Goal: Transaction & Acquisition: Purchase product/service

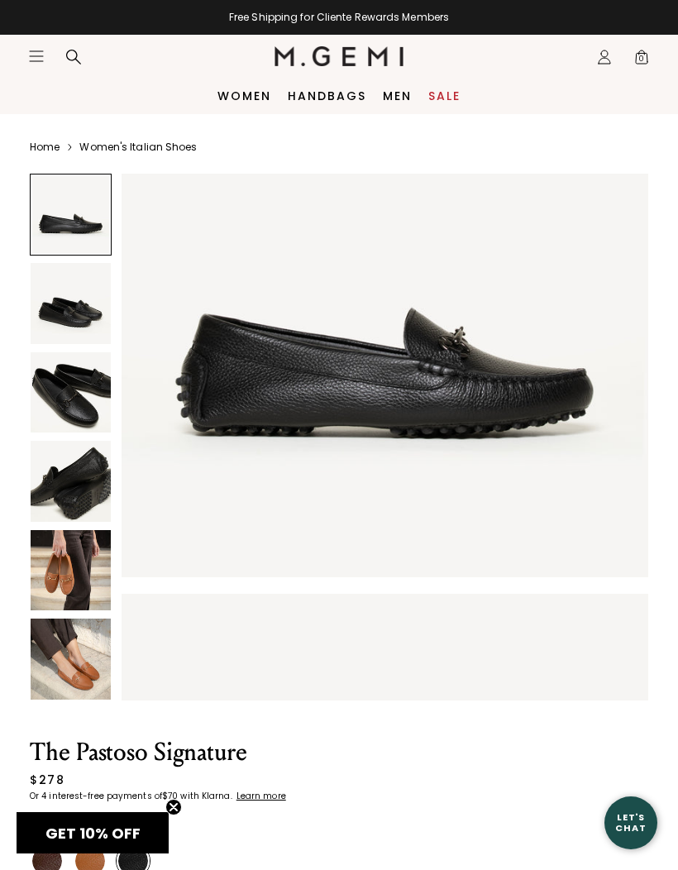
click at [61, 315] on img at bounding box center [71, 303] width 80 height 80
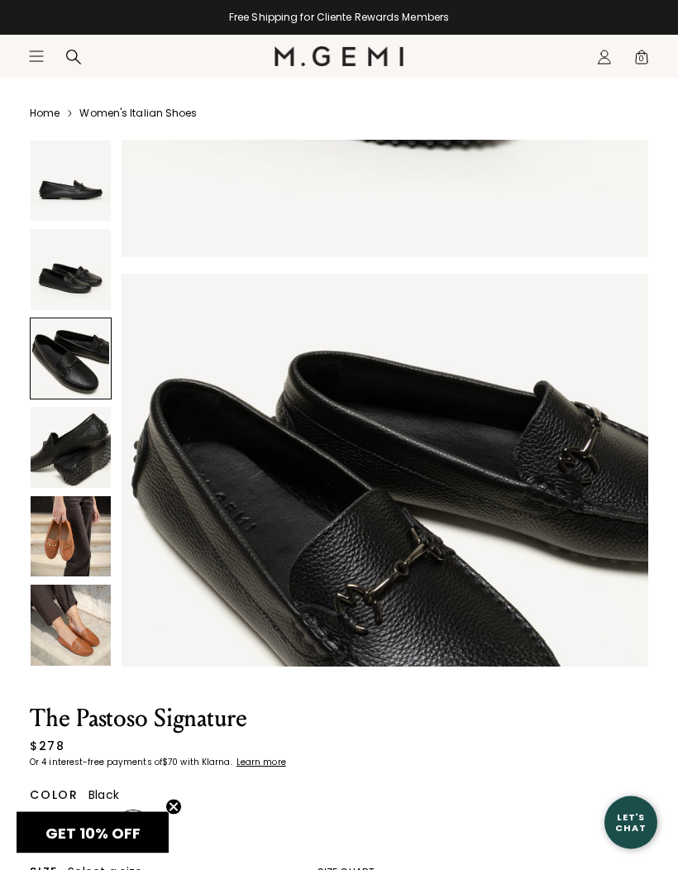
scroll to position [54, 0]
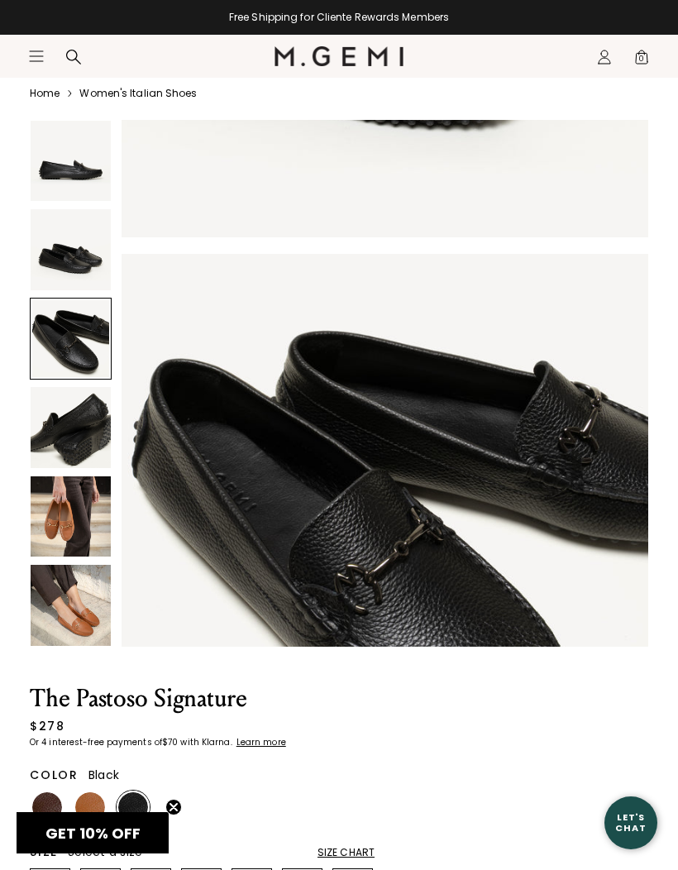
click at [92, 808] on img at bounding box center [90, 807] width 30 height 30
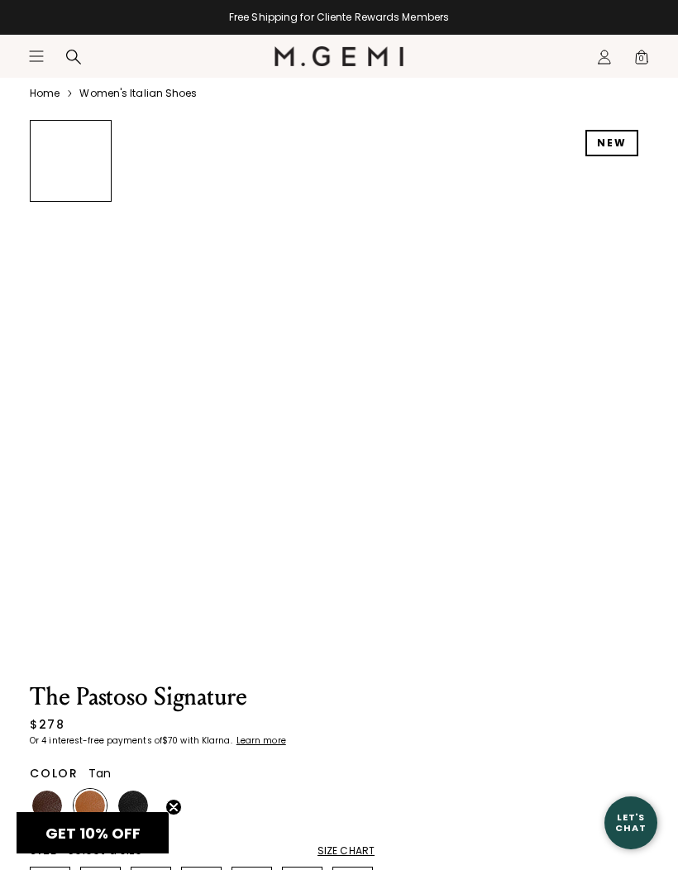
scroll to position [122, 0]
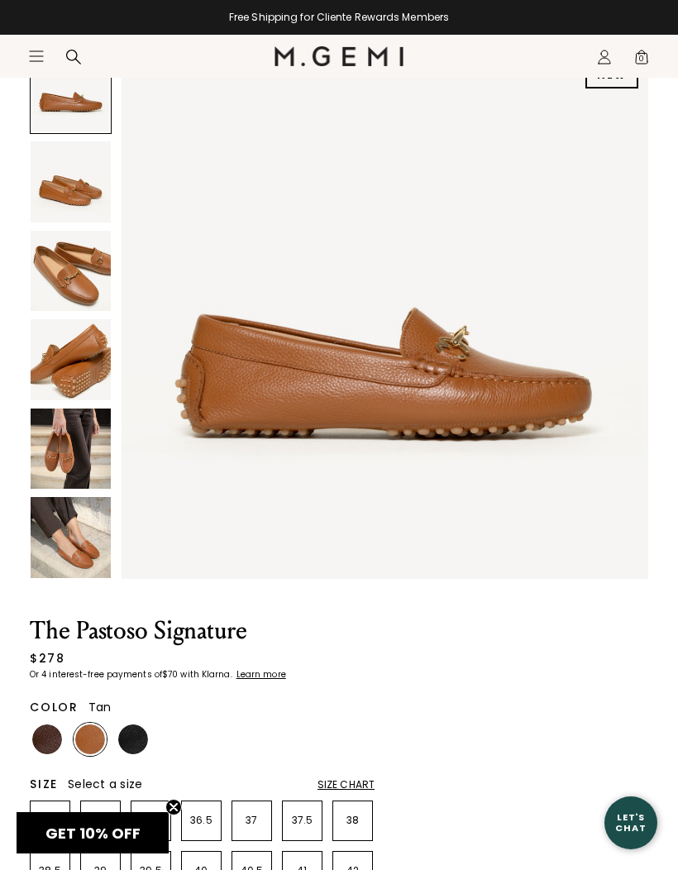
click at [72, 279] on img at bounding box center [71, 271] width 80 height 80
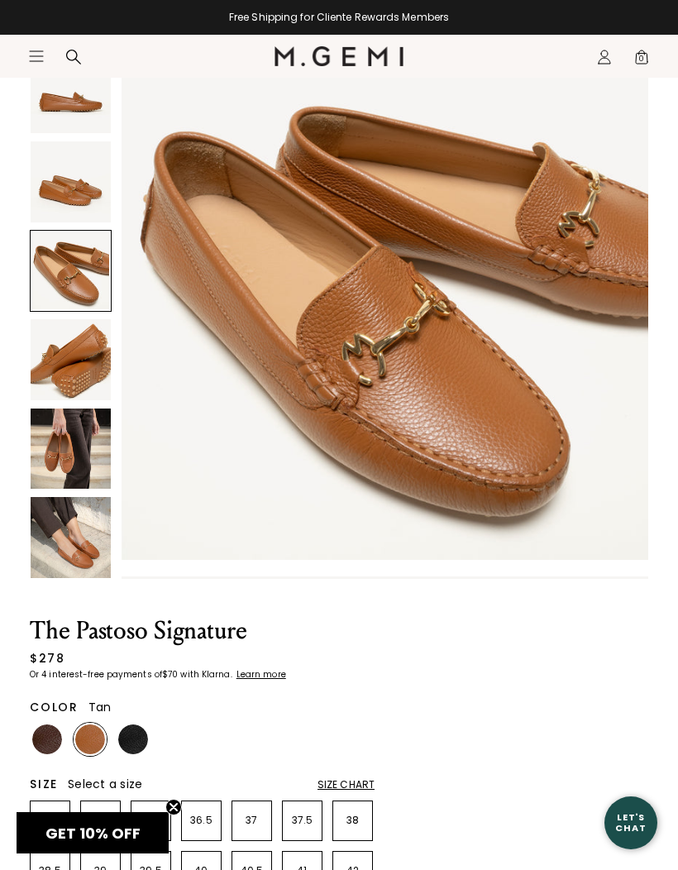
scroll to position [98, 0]
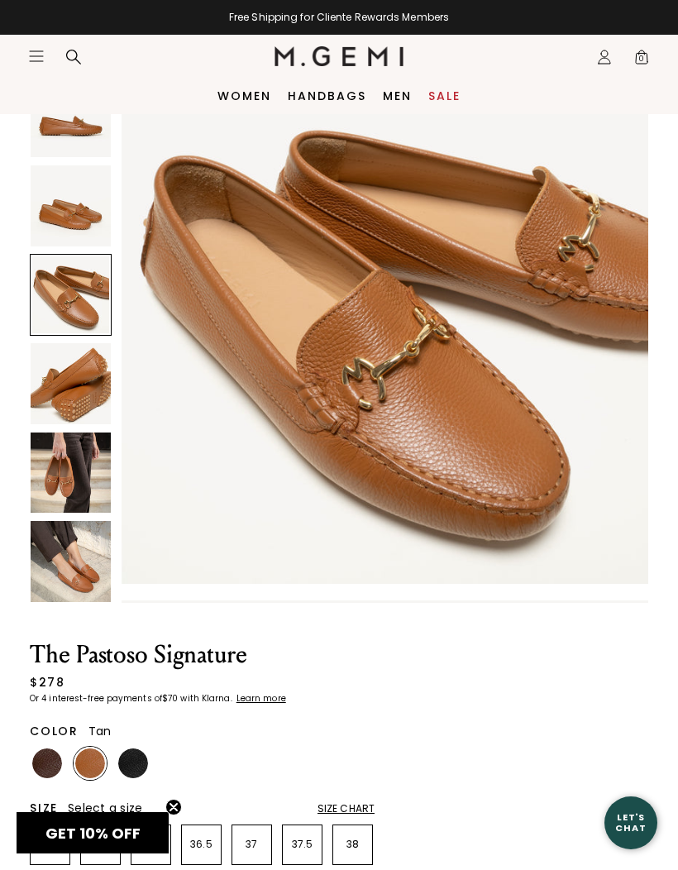
click at [69, 561] on img at bounding box center [71, 561] width 80 height 80
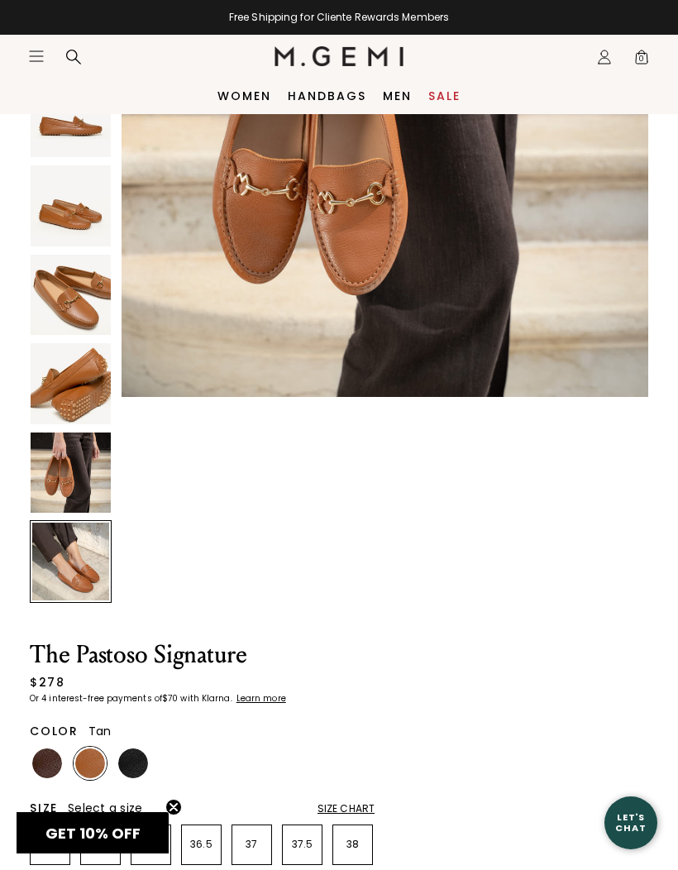
scroll to position [2714, 0]
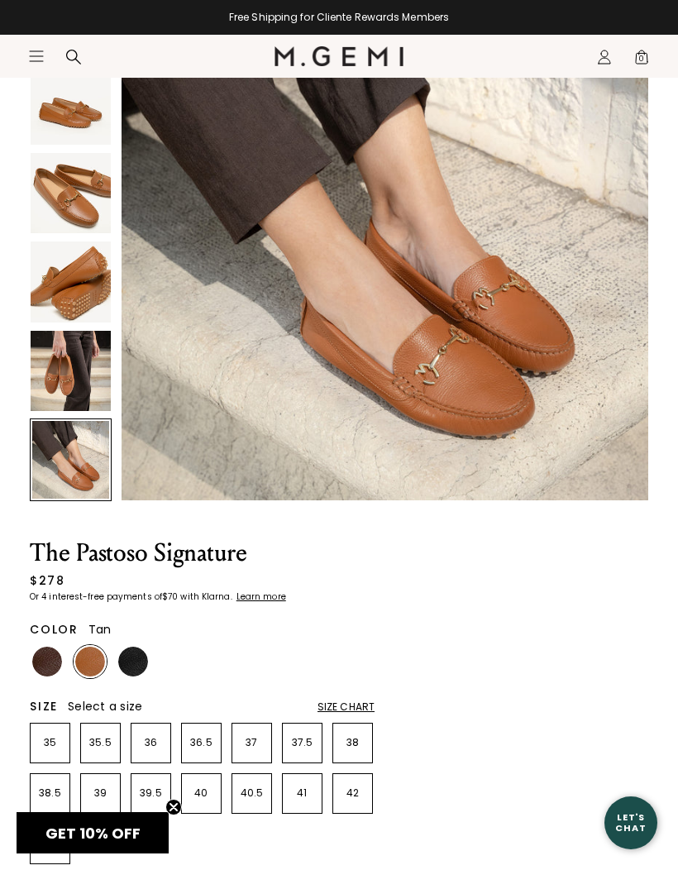
click at [131, 658] on img at bounding box center [133, 661] width 30 height 30
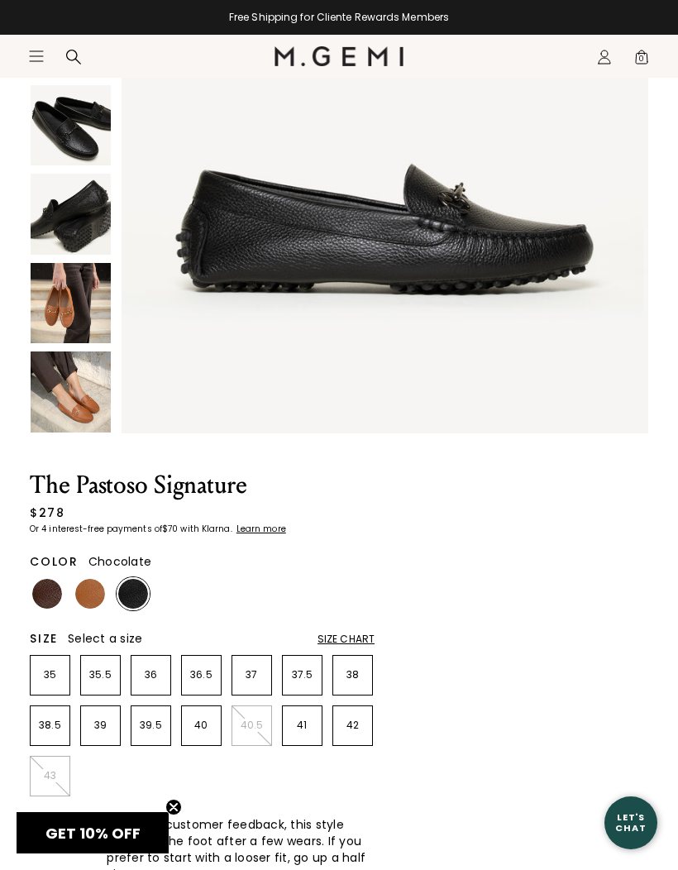
click at [48, 593] on img at bounding box center [47, 594] width 30 height 30
